Goal: Task Accomplishment & Management: Manage account settings

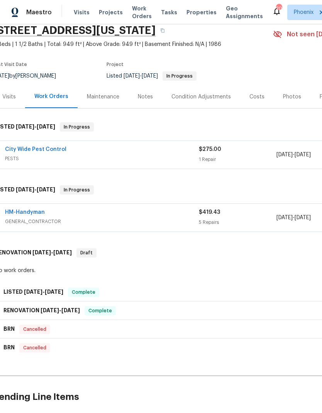
scroll to position [32, 7]
click at [34, 212] on link "HM-Handyman" at bounding box center [25, 211] width 40 height 5
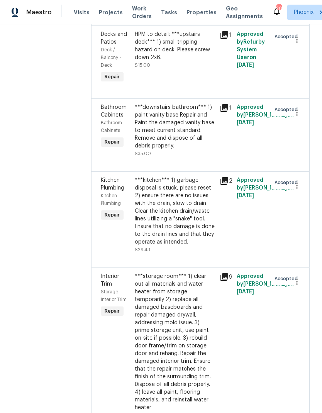
click at [197, 10] on span "Properties" at bounding box center [201, 12] width 30 height 8
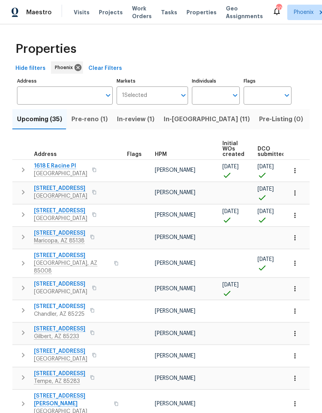
click at [219, 97] on input "Individuals" at bounding box center [210, 95] width 36 height 18
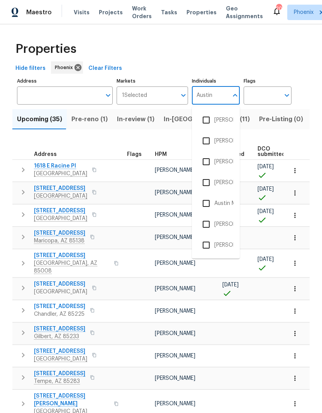
type input "Austin"
click at [208, 141] on input "checkbox" at bounding box center [206, 141] width 16 height 16
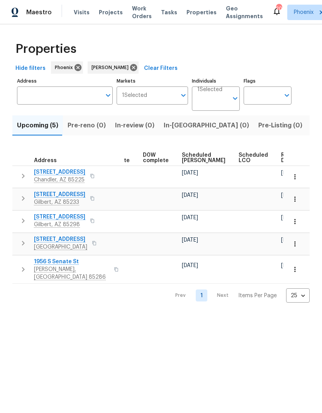
scroll to position [0, 194]
click at [191, 158] on span "Scheduled [PERSON_NAME]" at bounding box center [204, 157] width 44 height 11
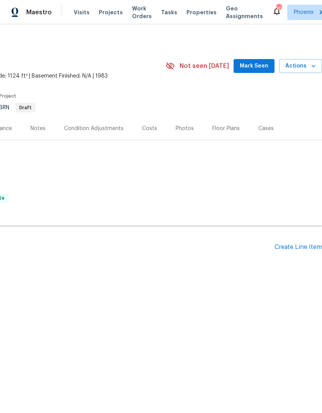
scroll to position [0, 114]
click at [307, 67] on span "Actions" at bounding box center [300, 66] width 30 height 10
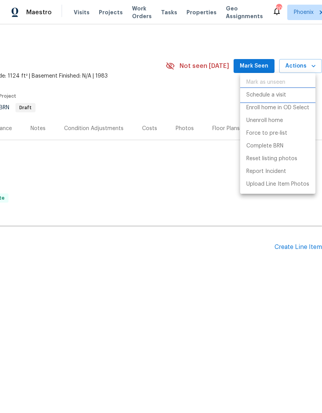
click at [279, 94] on p "Schedule a visit" at bounding box center [266, 95] width 40 height 8
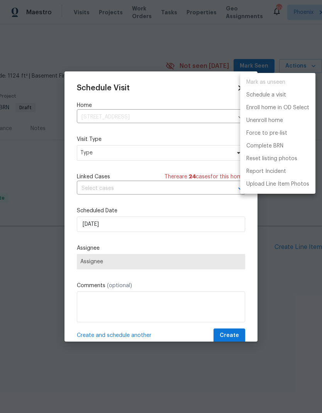
click at [169, 154] on div at bounding box center [161, 206] width 322 height 413
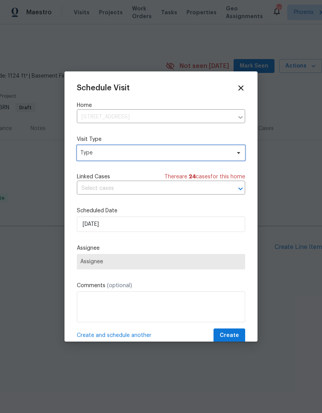
click at [207, 154] on span "Type" at bounding box center [155, 153] width 150 height 8
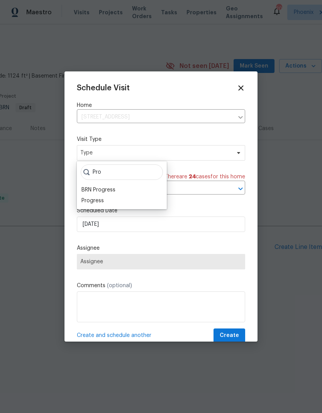
type input "Pro"
click at [86, 199] on div "Progress" at bounding box center [92, 201] width 22 height 8
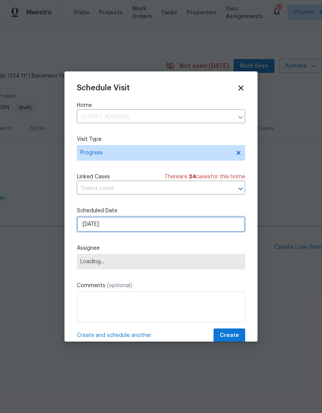
click at [210, 225] on input "8/18/2025" at bounding box center [161, 223] width 168 height 15
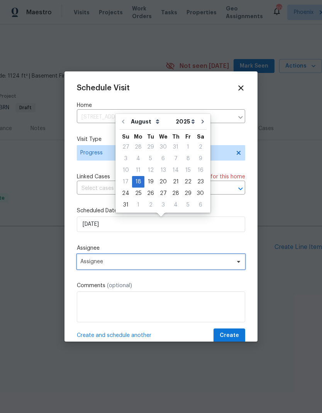
click at [150, 260] on span "Assignee" at bounding box center [161, 261] width 168 height 15
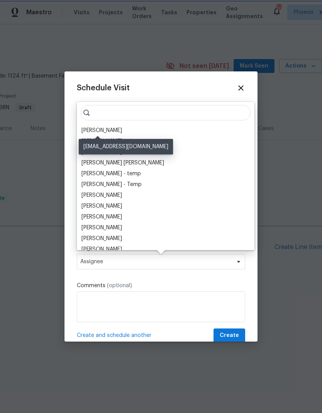
click at [105, 127] on div "[PERSON_NAME]" at bounding box center [101, 130] width 40 height 8
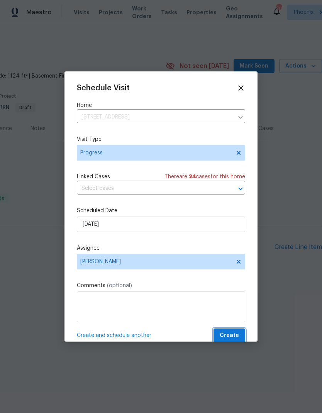
click at [239, 338] on button "Create" at bounding box center [229, 335] width 32 height 14
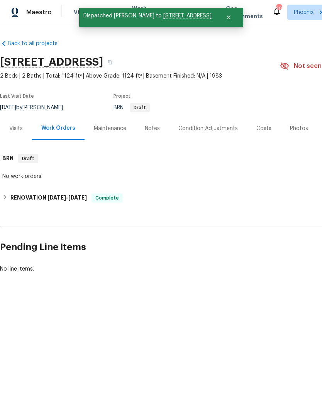
scroll to position [0, 0]
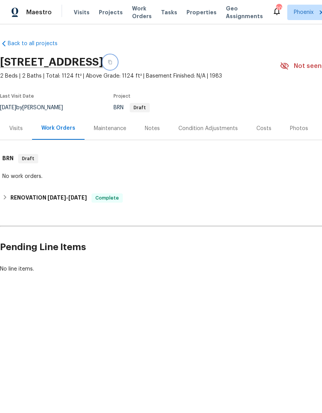
click at [117, 59] on button "button" at bounding box center [110, 62] width 14 height 14
click at [81, 12] on span "Visits" at bounding box center [82, 12] width 16 height 8
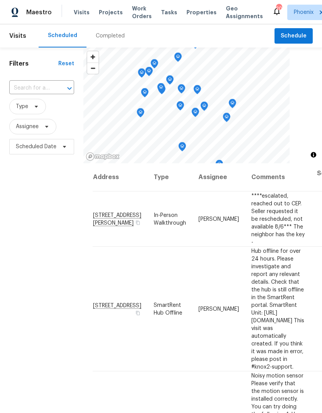
click at [25, 86] on input "text" at bounding box center [30, 88] width 43 height 12
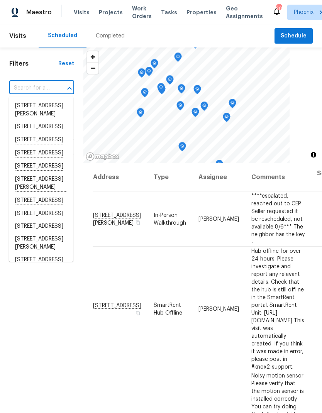
paste input "882 W Summit Pl, Chandler, AZ 85225"
type input "882 W Summit Pl, Chandler, AZ 85225"
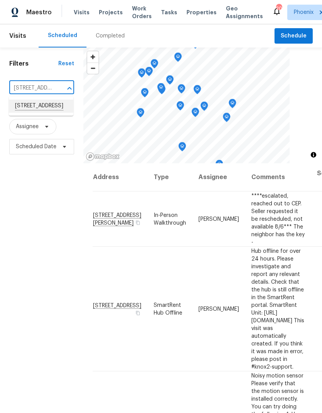
click at [30, 113] on li "882 W Summit Pl, Chandler, AZ 85225" at bounding box center [41, 105] width 64 height 13
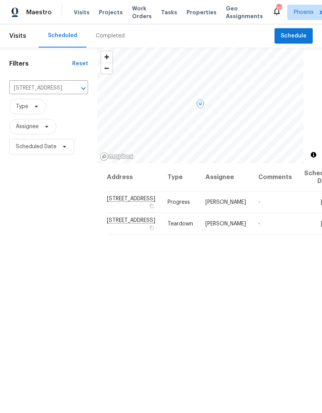
click at [0, 0] on icon at bounding box center [0, 0] width 0 height 0
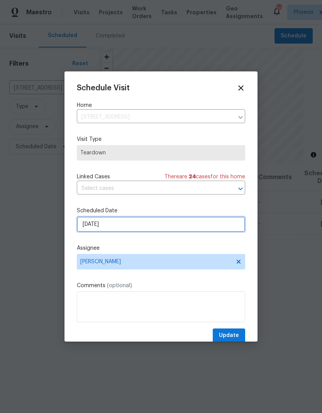
click at [190, 226] on input "8/18/2025" at bounding box center [161, 223] width 168 height 15
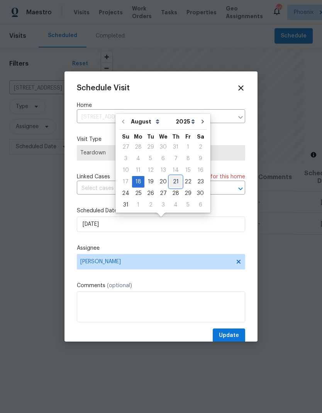
click at [170, 179] on div "21" at bounding box center [175, 181] width 12 height 11
type input "8/21/2025"
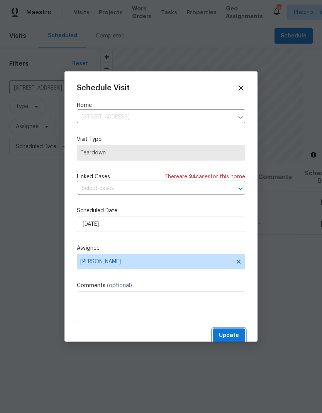
click at [236, 332] on span "Update" at bounding box center [229, 335] width 20 height 10
